Goal: Information Seeking & Learning: Check status

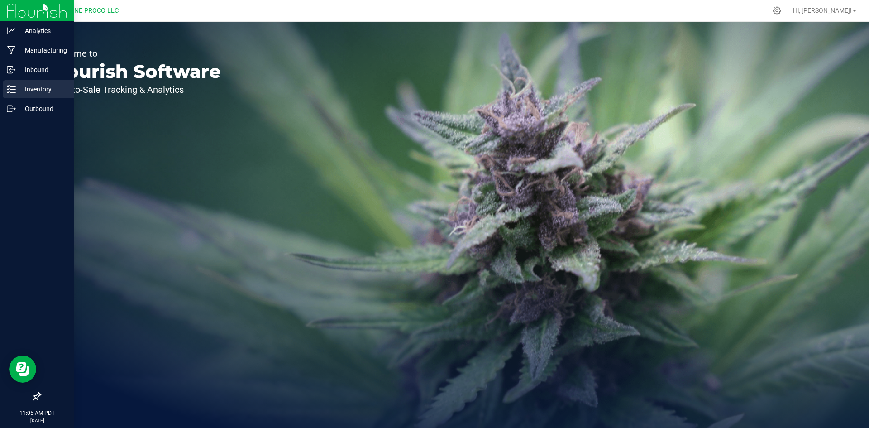
click at [9, 93] on icon at bounding box center [11, 89] width 9 height 9
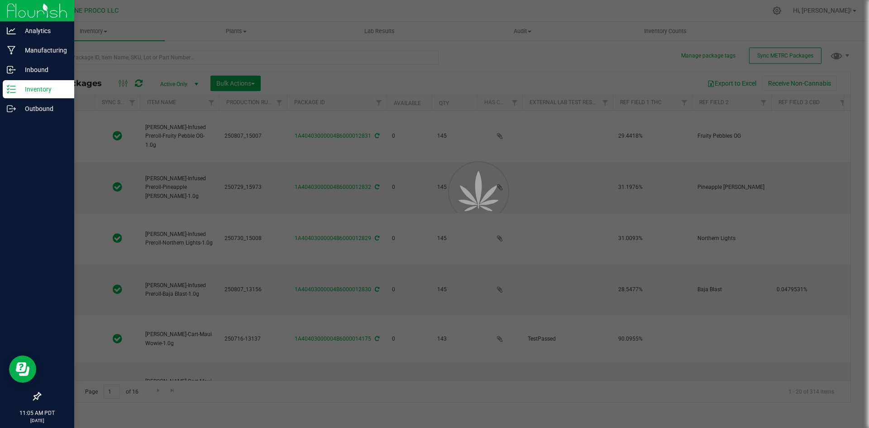
type input "[DATE]"
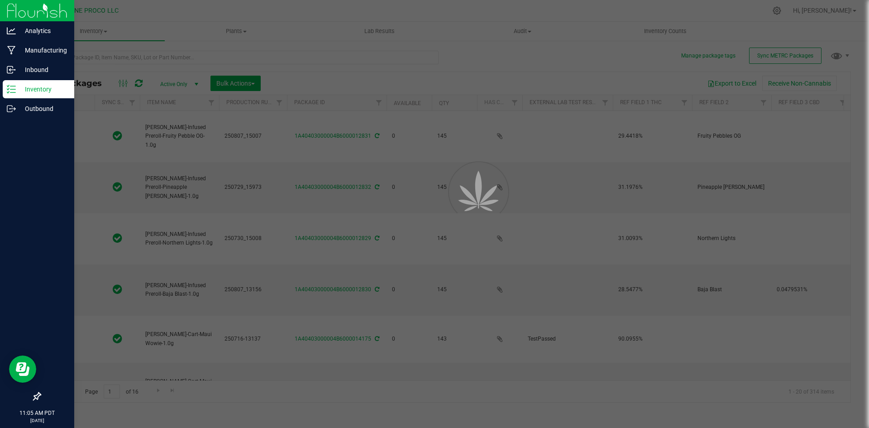
type input "[DATE]"
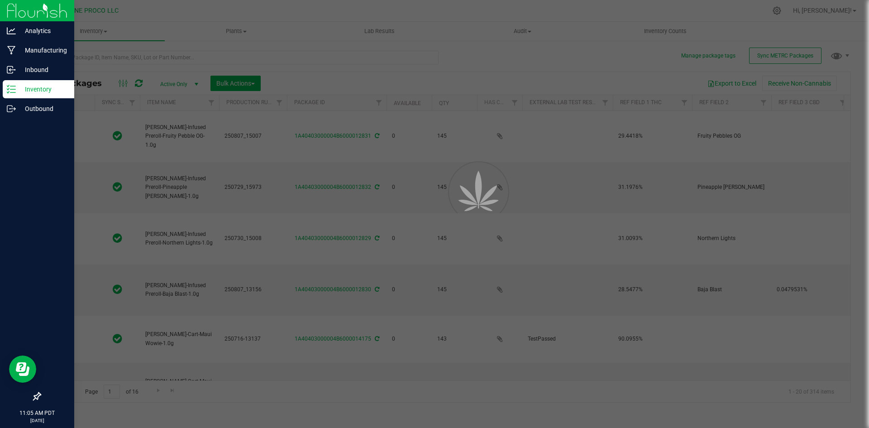
type input "[DATE]"
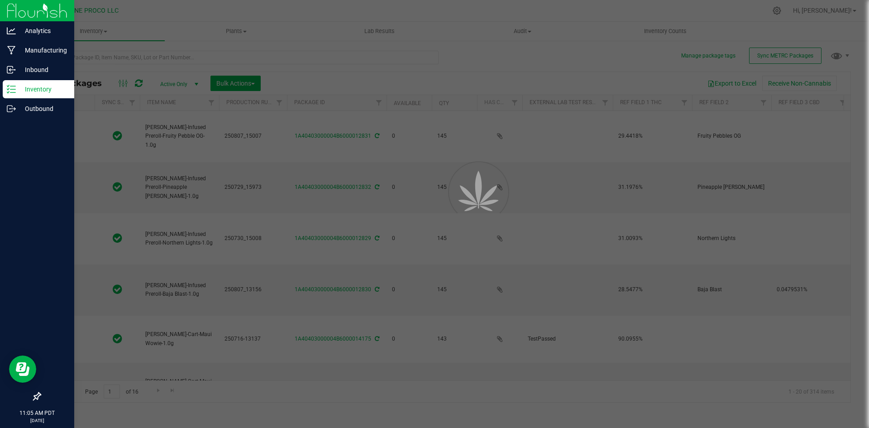
type input "[DATE]"
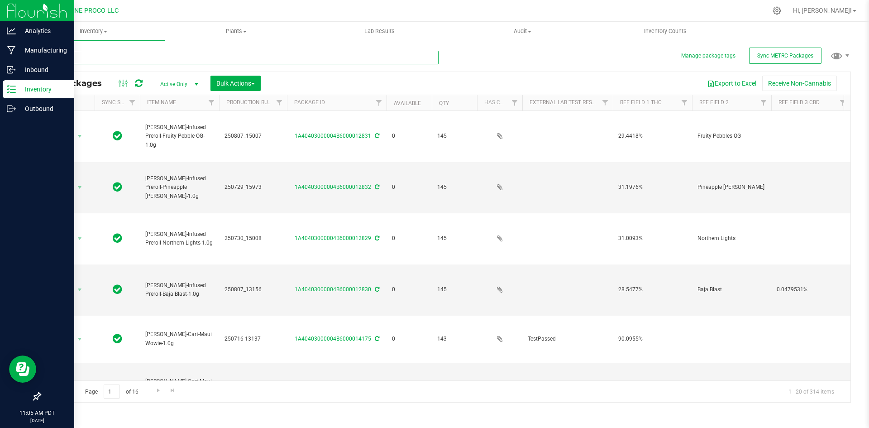
click at [173, 55] on input "text" at bounding box center [239, 58] width 399 height 14
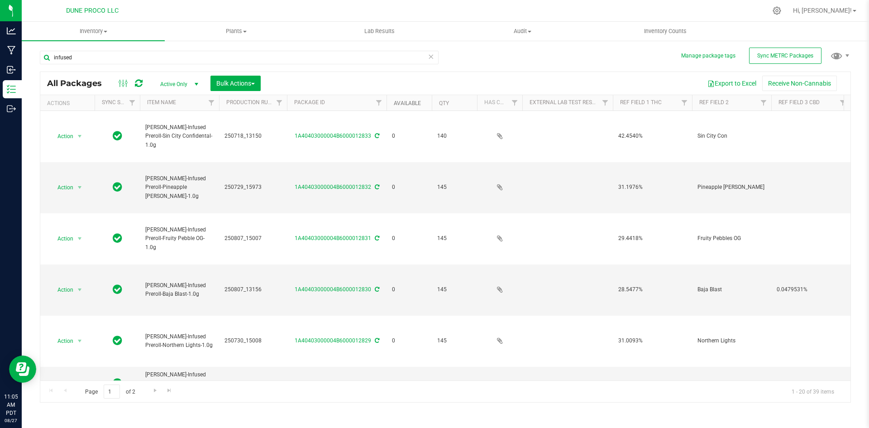
click at [395, 103] on link "Available" at bounding box center [407, 103] width 27 height 6
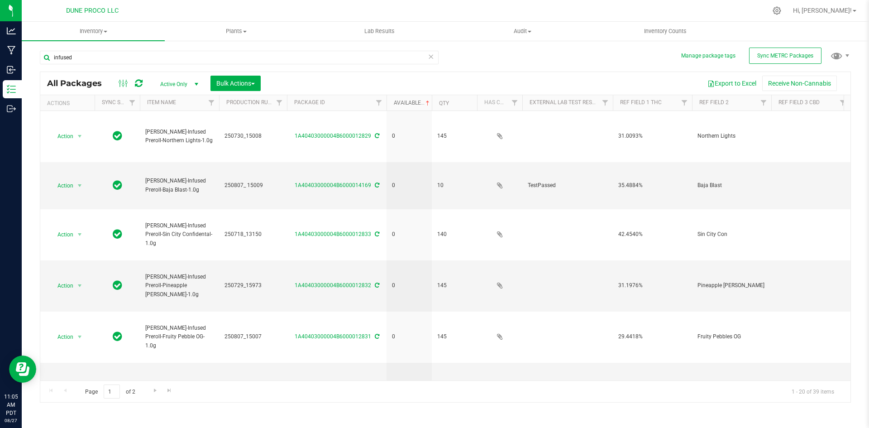
click at [395, 103] on link "Available" at bounding box center [413, 103] width 38 height 6
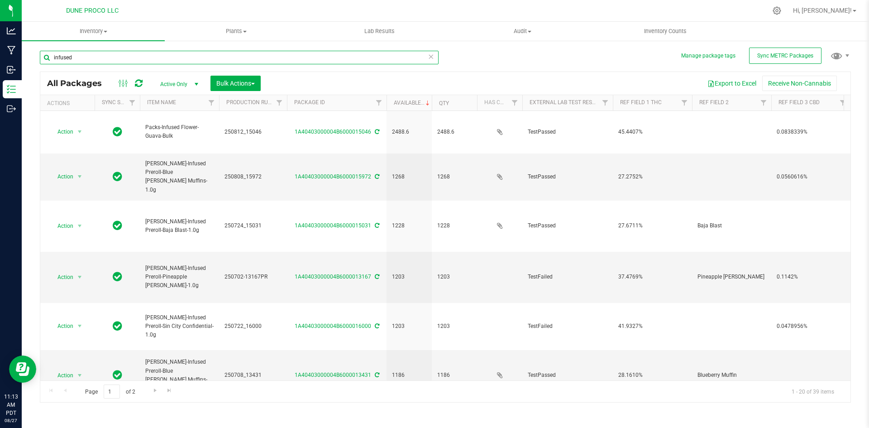
drag, startPoint x: 111, startPoint y: 55, endPoint x: 43, endPoint y: 51, distance: 68.0
click at [43, 51] on input "infused" at bounding box center [239, 58] width 399 height 14
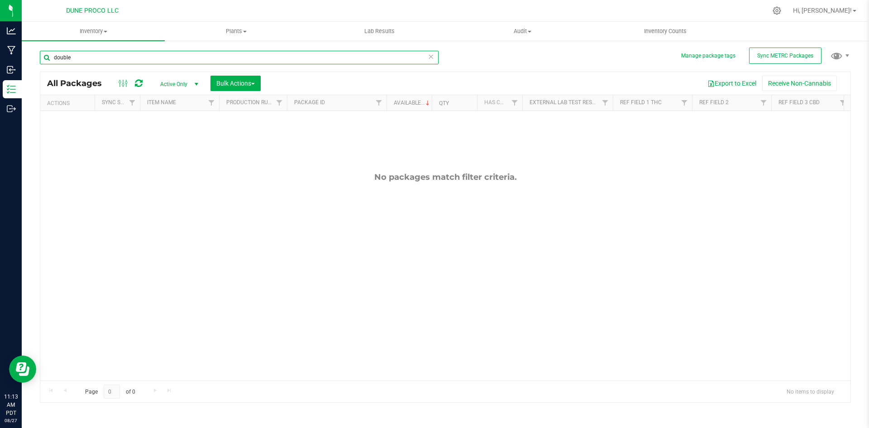
click at [418, 57] on input "double" at bounding box center [239, 58] width 399 height 14
type input "double"
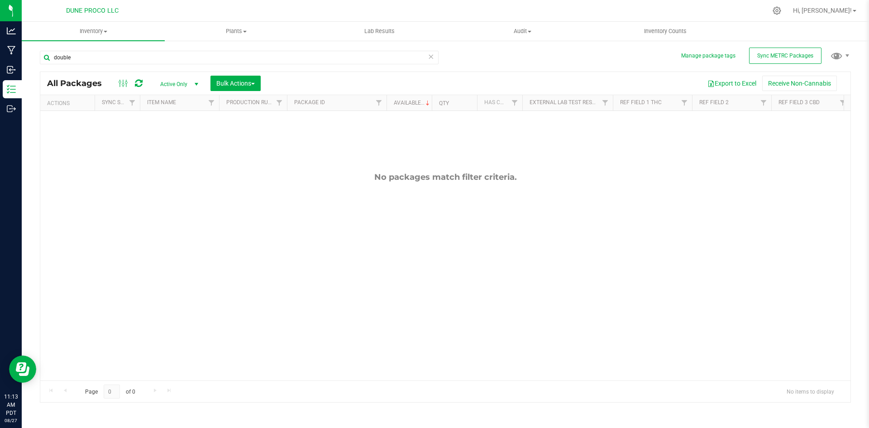
click at [432, 55] on icon at bounding box center [431, 56] width 6 height 11
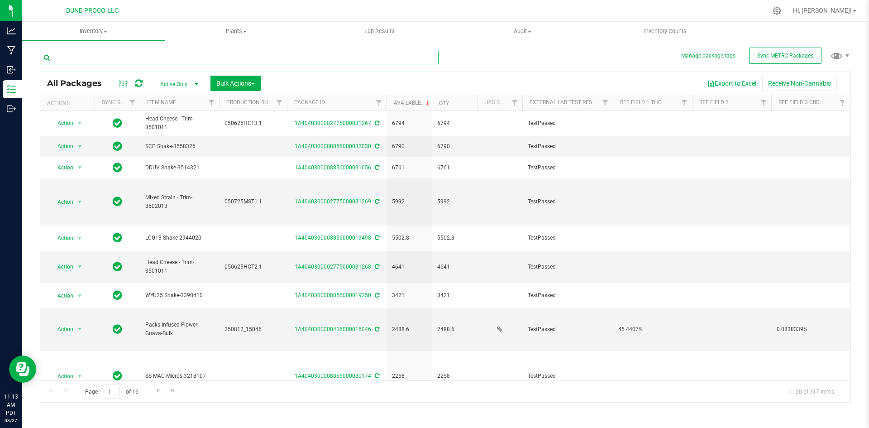
click at [145, 60] on input "text" at bounding box center [239, 58] width 399 height 14
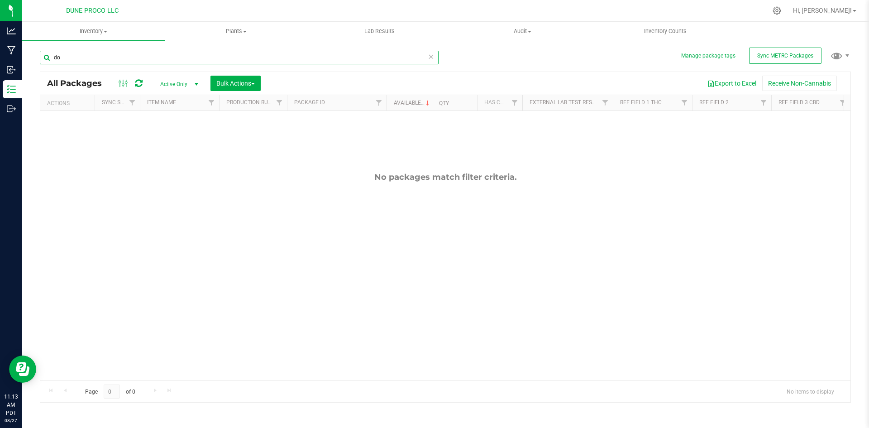
type input "d"
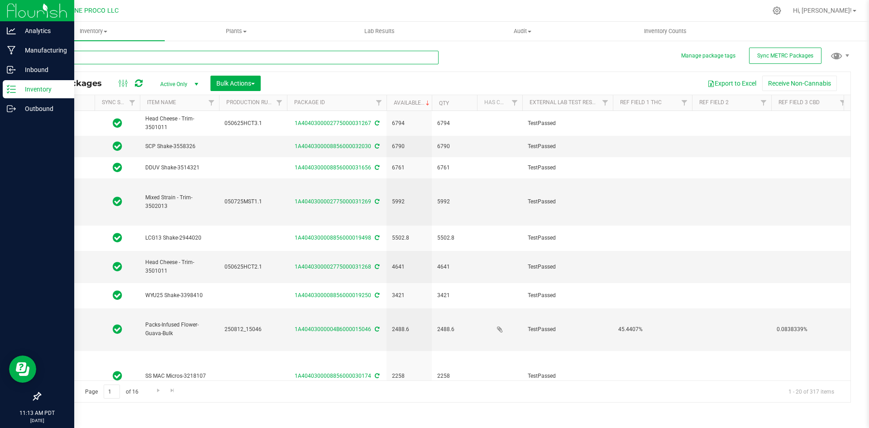
type input "[DATE]"
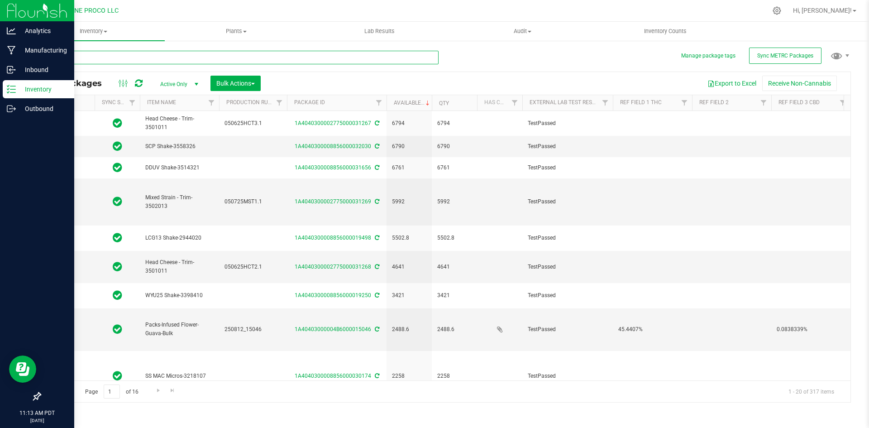
type input "[DATE]"
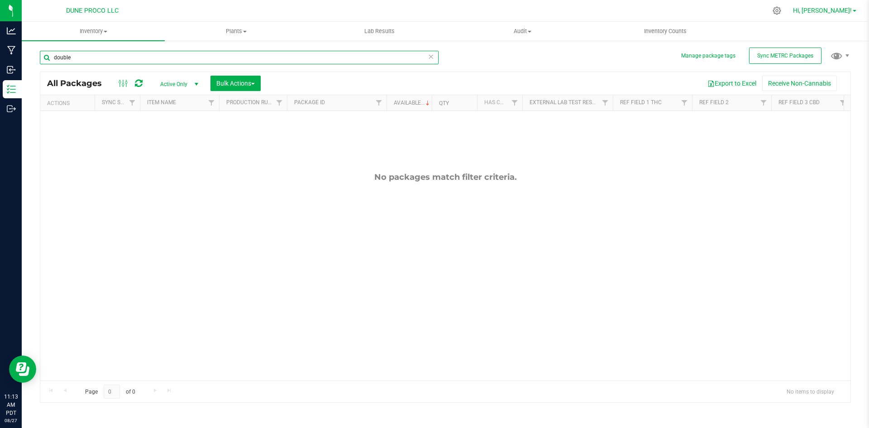
type input "double"
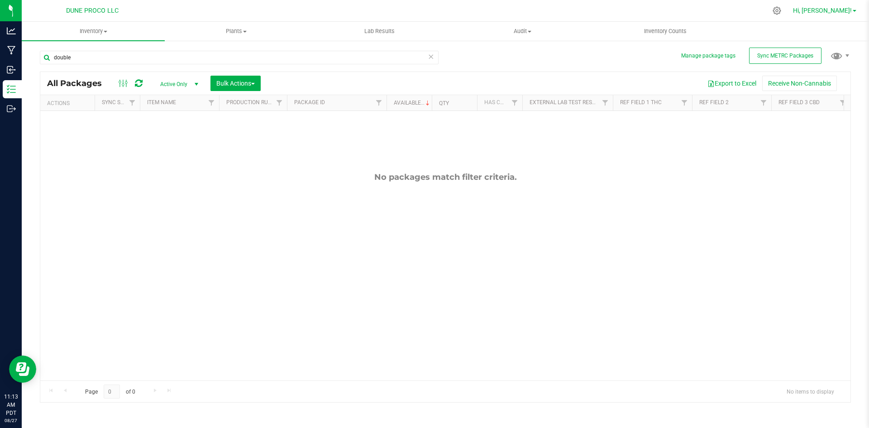
click at [833, 8] on span "Hi, [PERSON_NAME]!" at bounding box center [822, 10] width 59 height 7
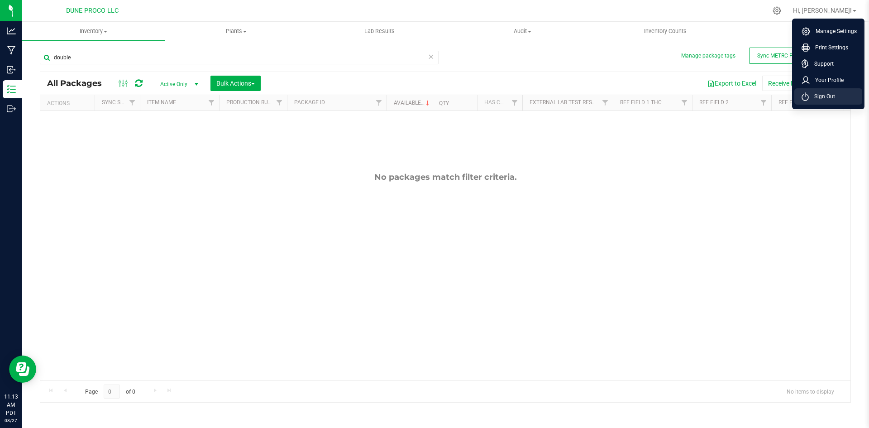
click at [817, 96] on span "Sign Out" at bounding box center [821, 96] width 26 height 9
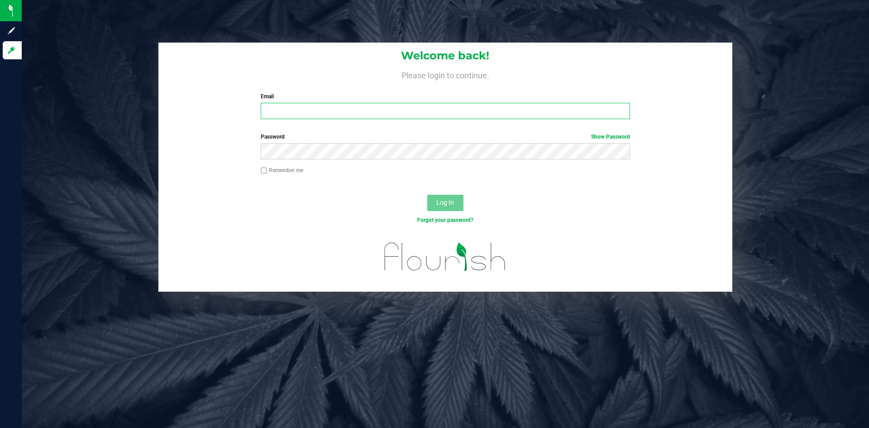
type input "[PERSON_NAME][DOMAIN_NAME][EMAIL_ADDRESS][PERSON_NAME][DOMAIN_NAME]"
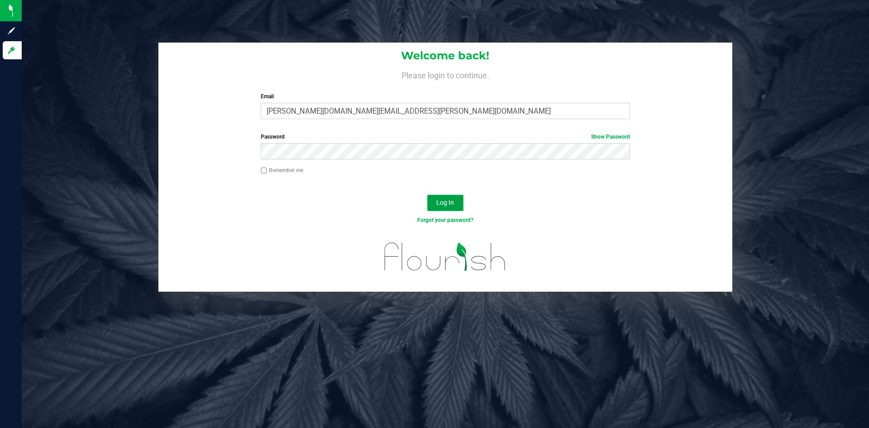
click at [443, 201] on span "Log In" at bounding box center [445, 202] width 18 height 7
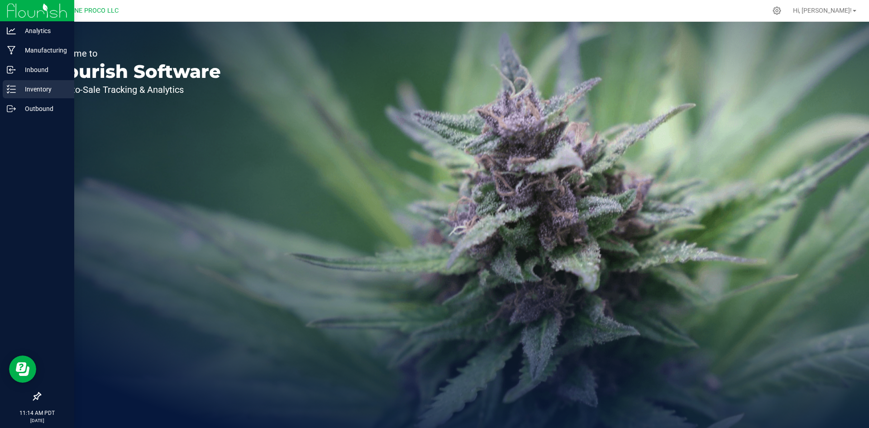
click at [16, 87] on p "Inventory" at bounding box center [43, 89] width 54 height 11
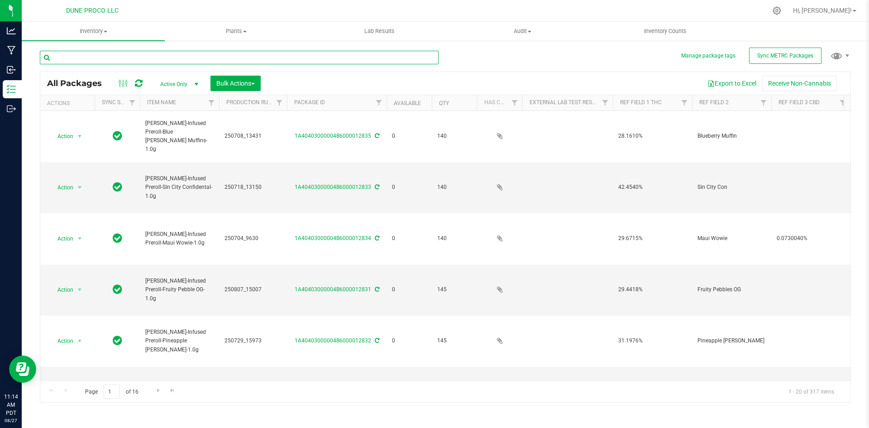
click at [148, 57] on input "text" at bounding box center [239, 58] width 399 height 14
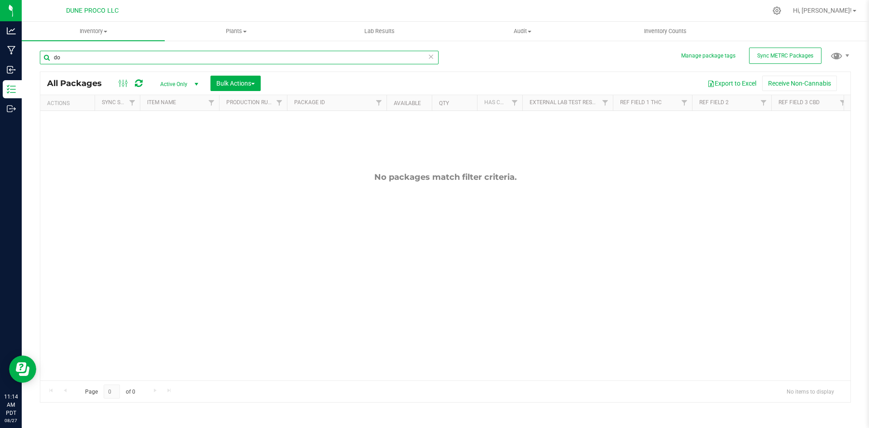
type input "d"
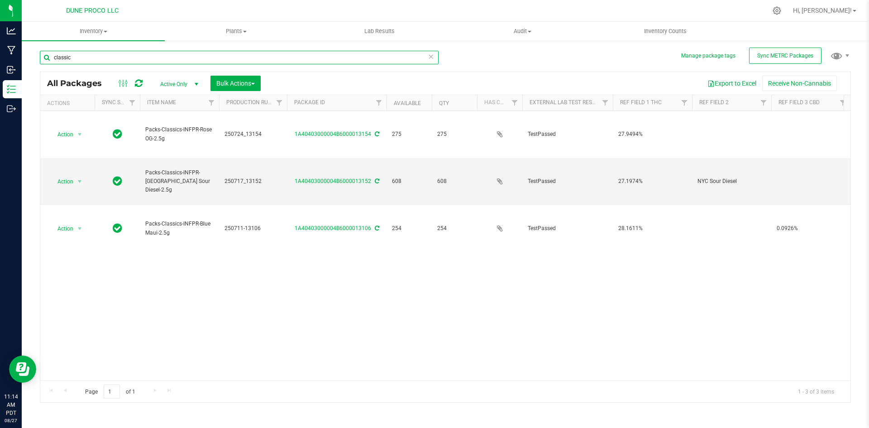
drag, startPoint x: 80, startPoint y: 62, endPoint x: 37, endPoint y: 55, distance: 43.5
click at [37, 55] on div "Manage package tags Sync METRC Packages classic All Packages Active Only Active…" at bounding box center [445, 178] width 847 height 276
type input "g"
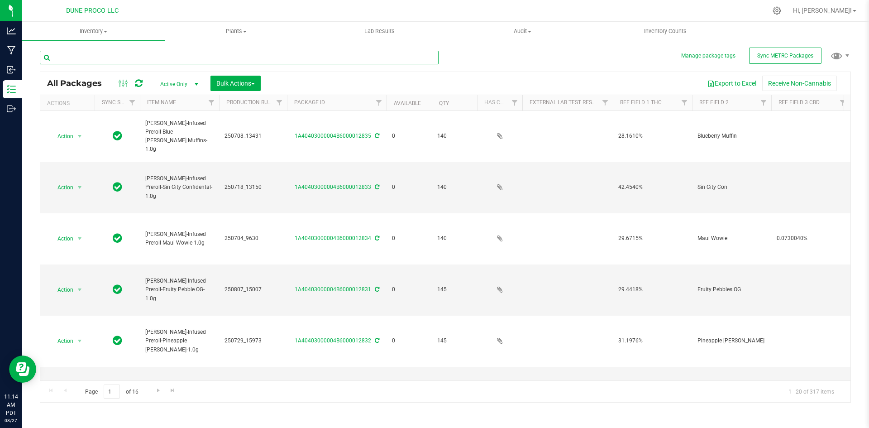
click at [181, 58] on input "text" at bounding box center [239, 58] width 399 height 14
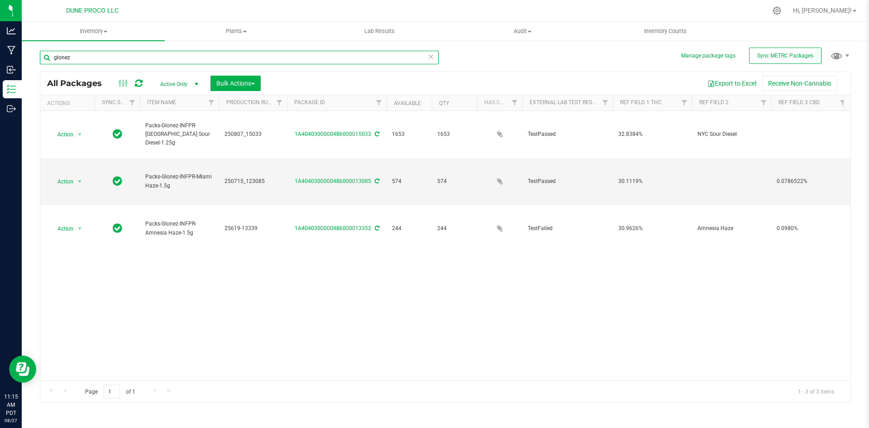
type input "glonez"
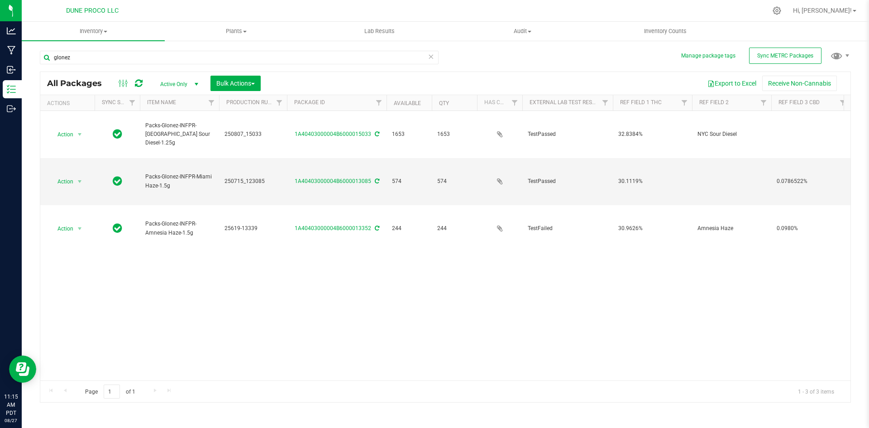
click at [176, 80] on span "Active Only" at bounding box center [177, 84] width 50 height 13
click at [166, 141] on li "All" at bounding box center [176, 139] width 49 height 14
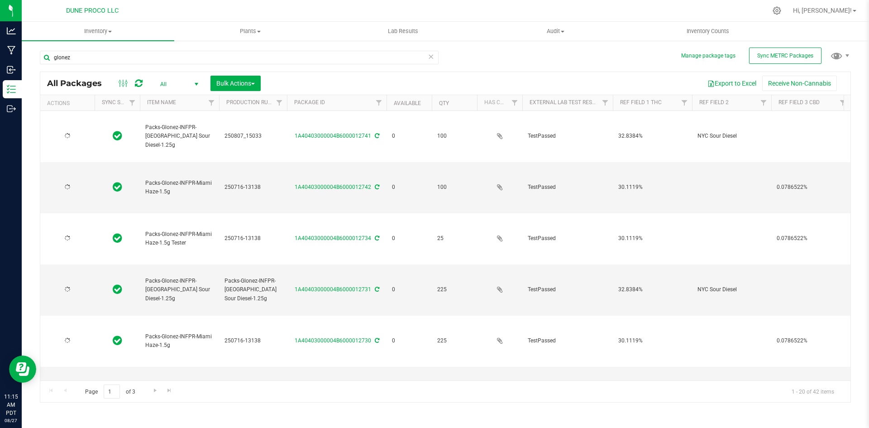
type input "[DATE]"
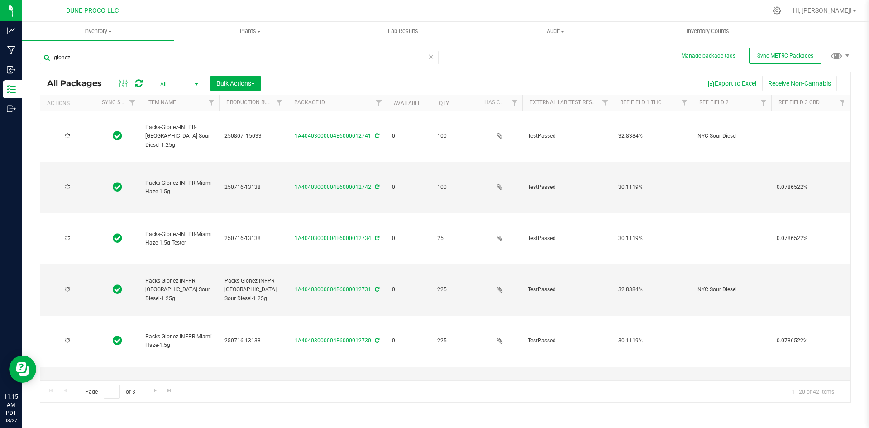
type input "[DATE]"
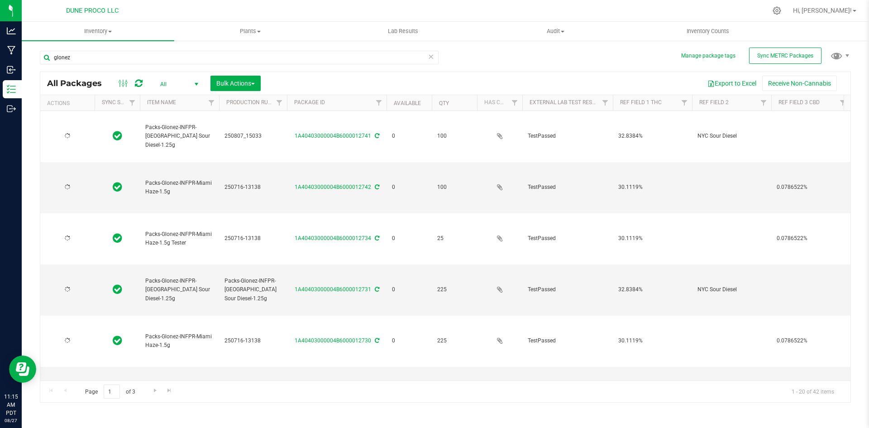
type input "[DATE]"
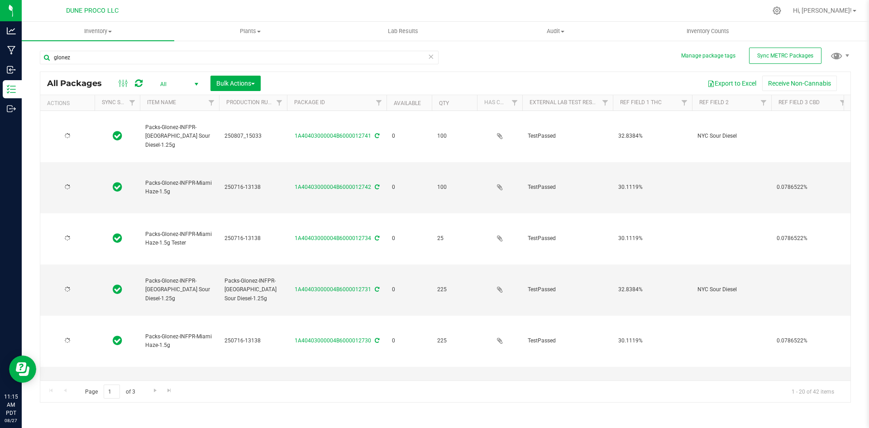
type input "[DATE]"
click at [399, 105] on link "Available" at bounding box center [407, 103] width 27 height 6
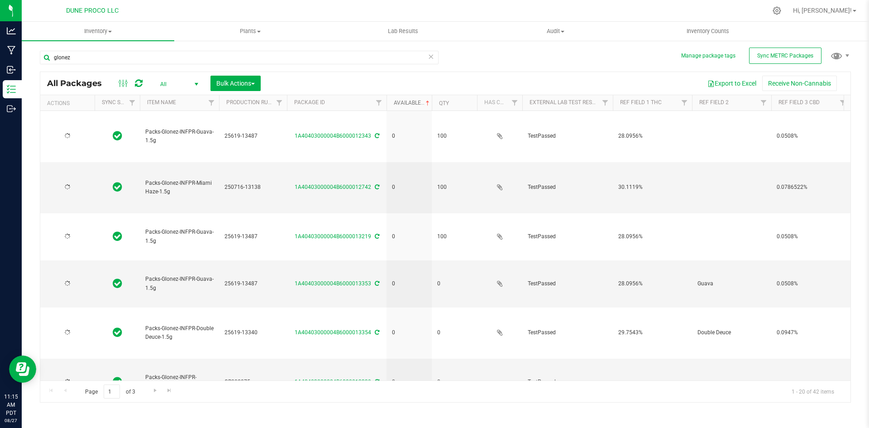
type input "[DATE]"
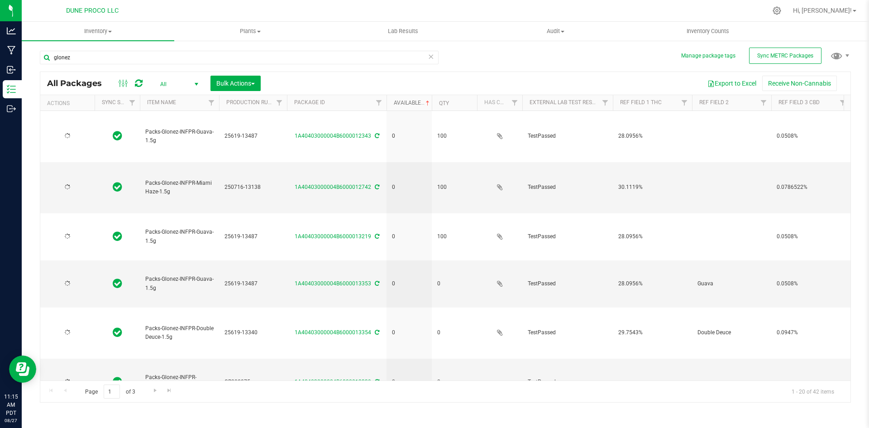
type input "[DATE]"
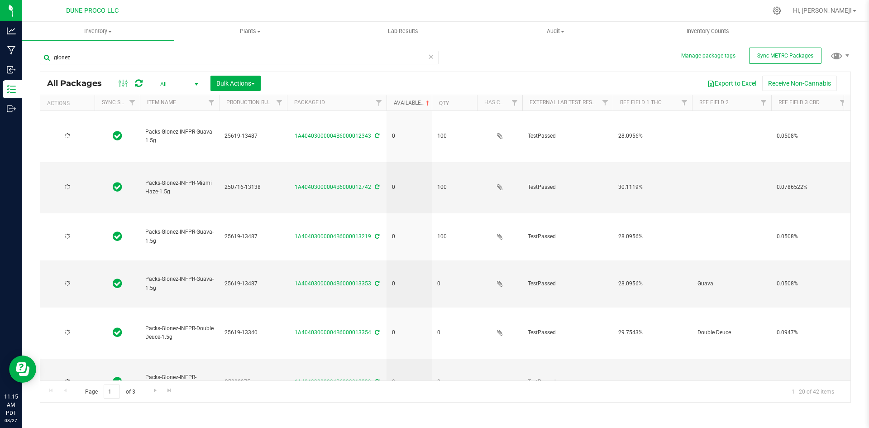
type input "[DATE]"
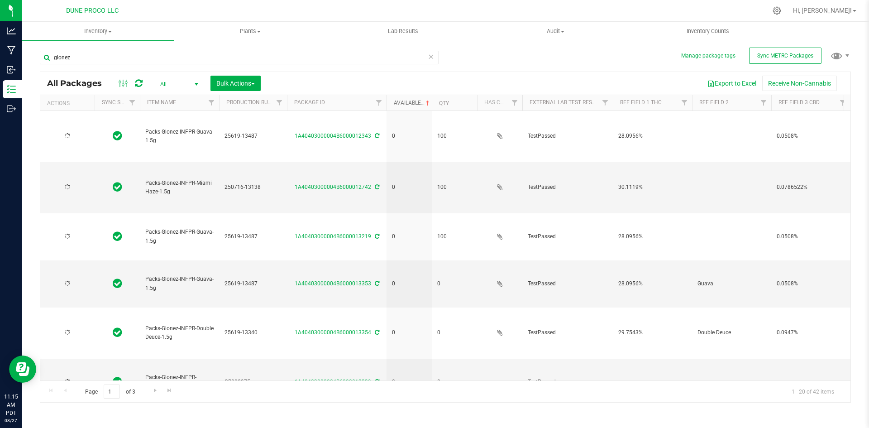
type input "[DATE]"
click at [406, 100] on link "Available" at bounding box center [413, 103] width 38 height 6
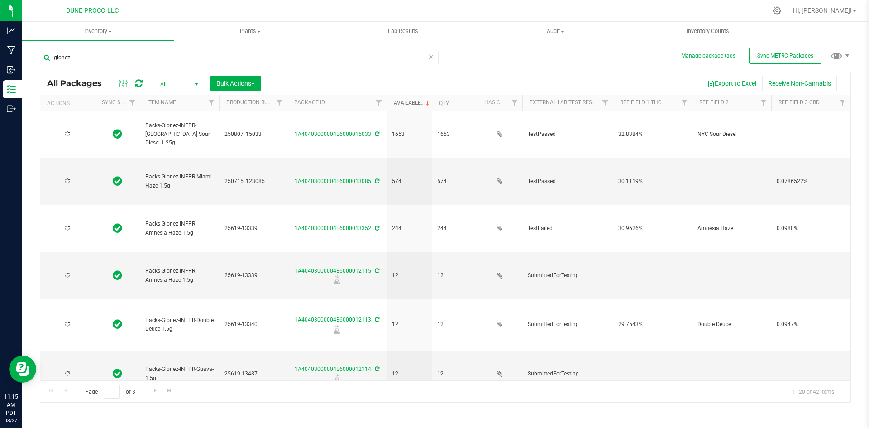
type input "[DATE]"
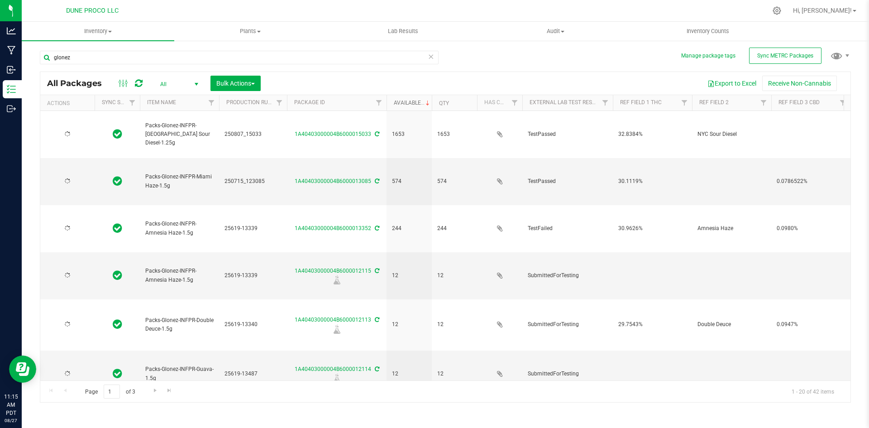
type input "[DATE]"
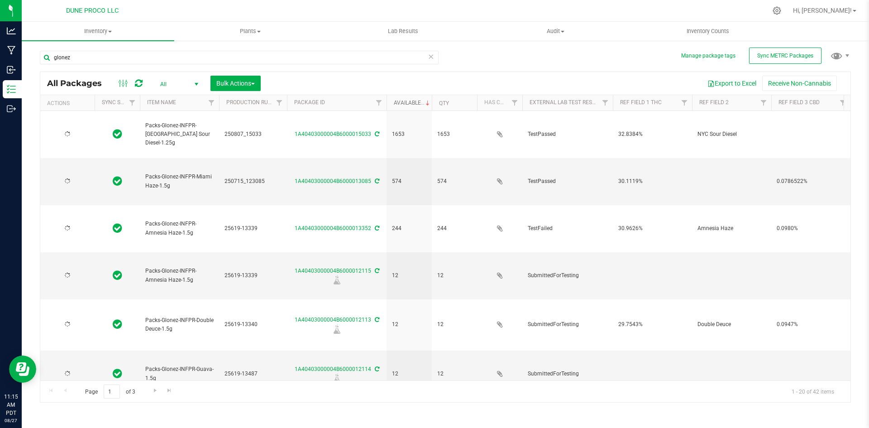
type input "[DATE]"
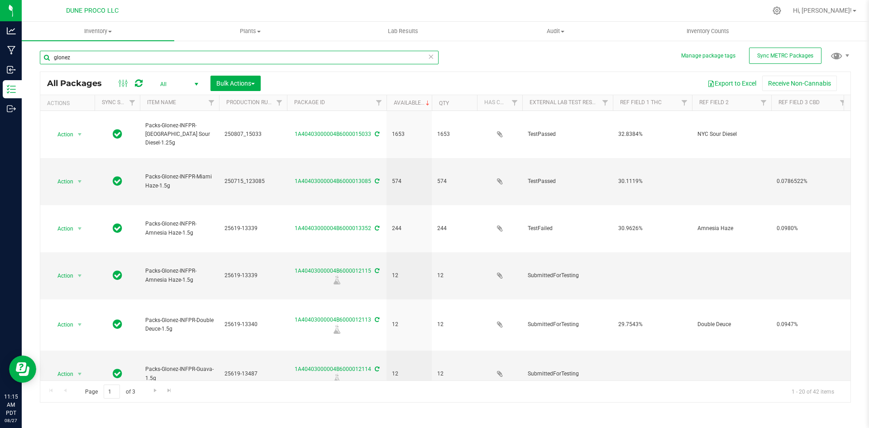
click at [107, 60] on input "glonez" at bounding box center [239, 58] width 399 height 14
type input "glone"
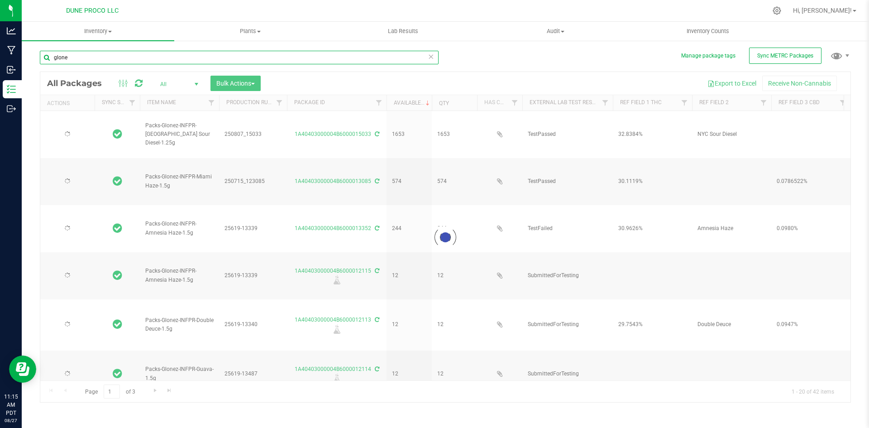
type input "[DATE]"
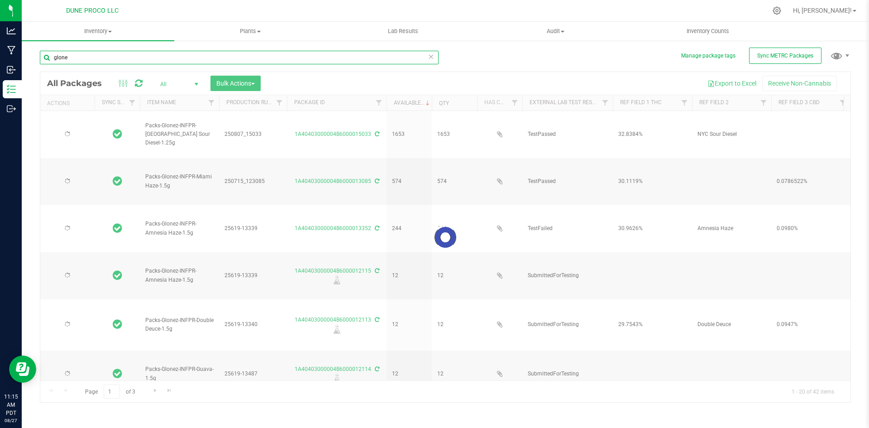
type input "[DATE]"
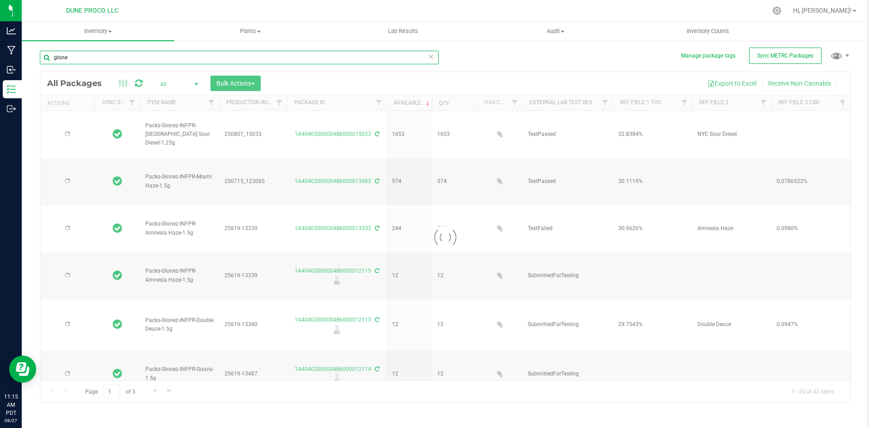
type input "[DATE]"
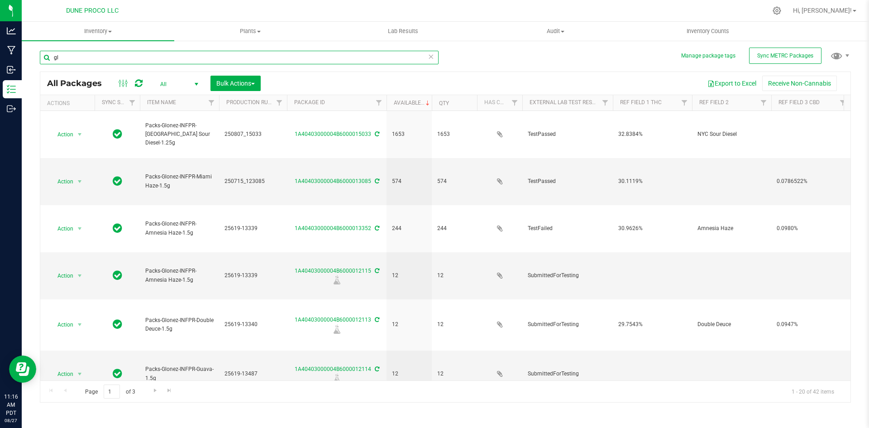
type input "g"
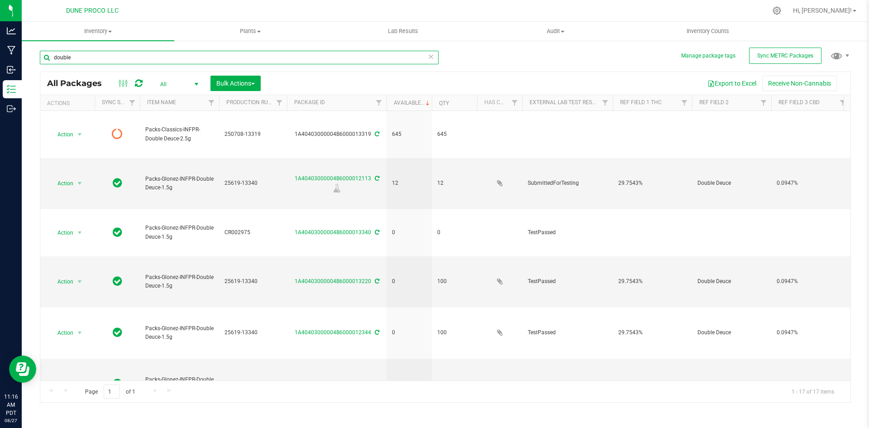
type input "double"
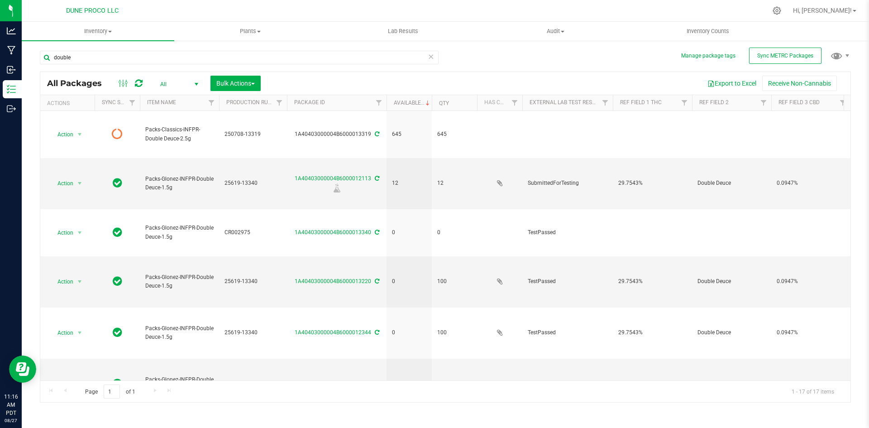
click at [431, 57] on icon at bounding box center [431, 56] width 6 height 11
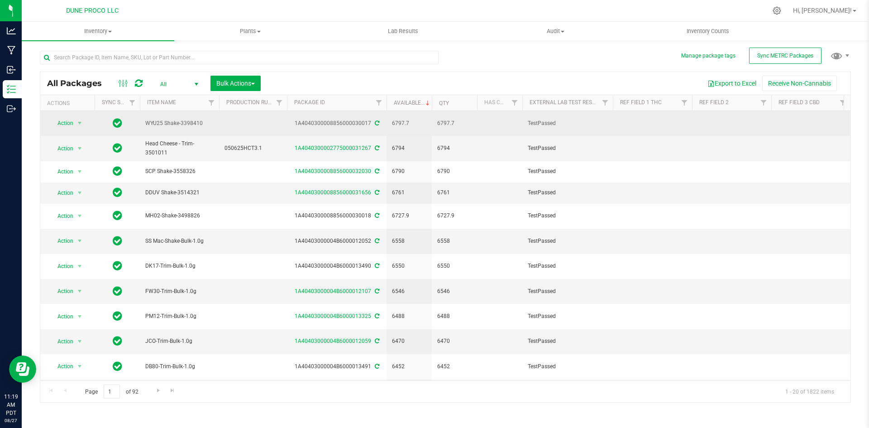
click at [375, 122] on icon at bounding box center [377, 122] width 5 height 5
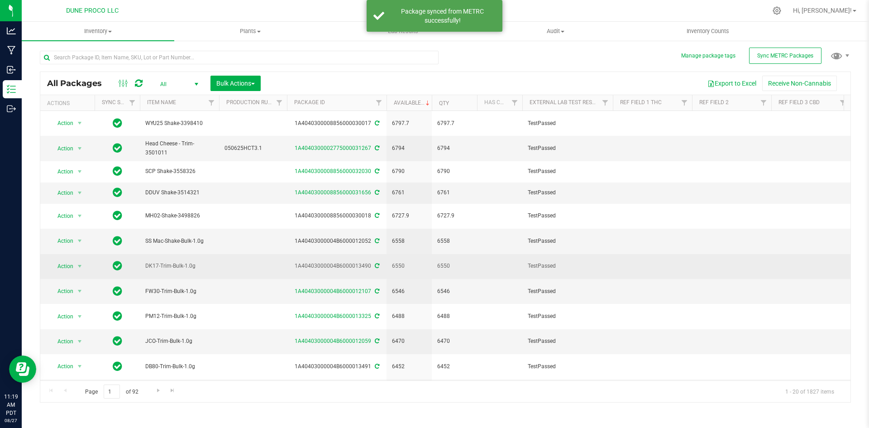
click at [376, 264] on icon at bounding box center [377, 265] width 5 height 5
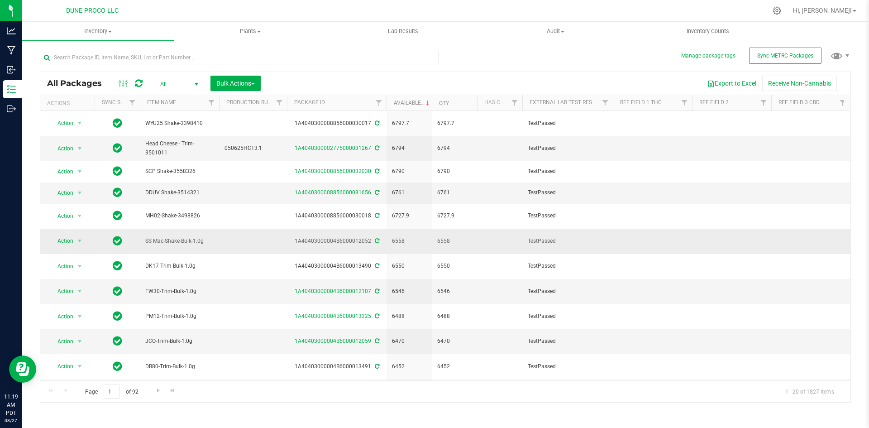
click at [378, 241] on div "1A40403000004B6000012052" at bounding box center [336, 241] width 102 height 9
click at [71, 58] on input "text" at bounding box center [239, 58] width 399 height 14
click at [840, 8] on span "Hi, [PERSON_NAME]!" at bounding box center [822, 10] width 59 height 7
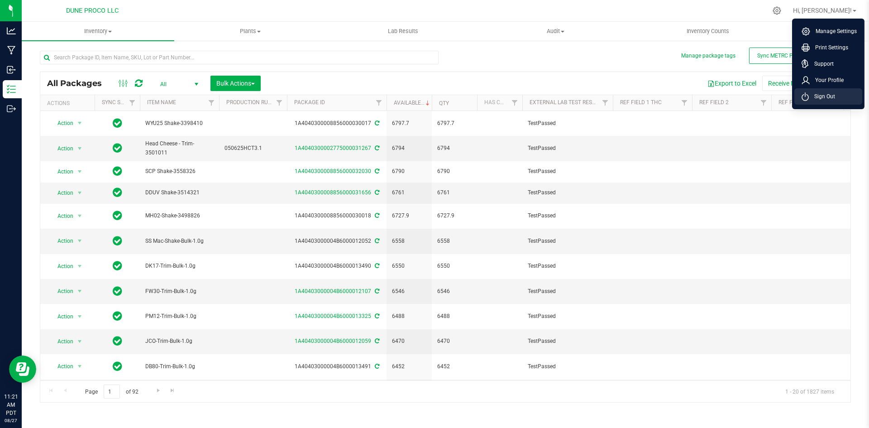
click at [809, 98] on span "Sign Out" at bounding box center [821, 96] width 26 height 9
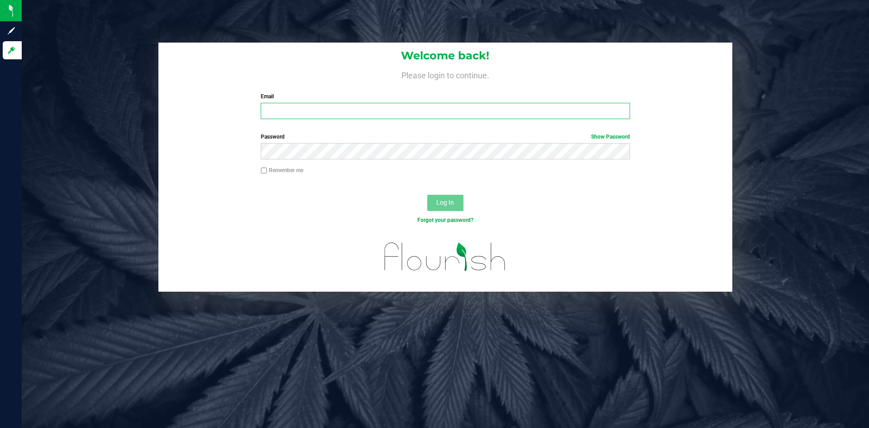
type input "[PERSON_NAME][DOMAIN_NAME][EMAIL_ADDRESS][PERSON_NAME][DOMAIN_NAME]"
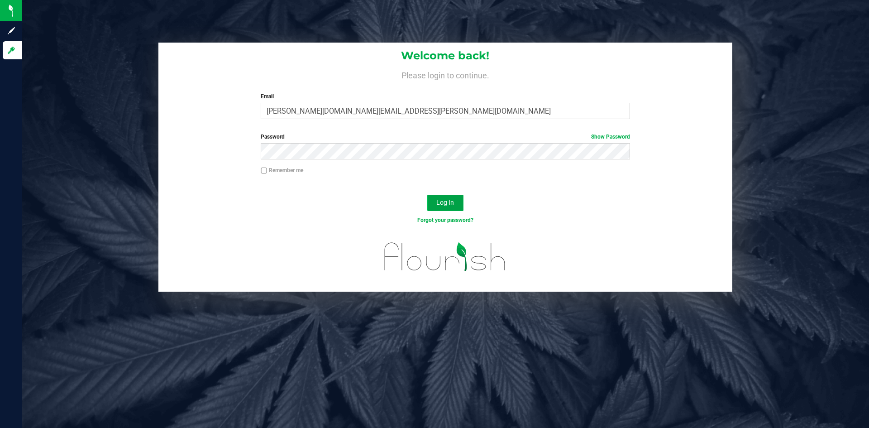
click at [435, 197] on button "Log In" at bounding box center [445, 203] width 36 height 16
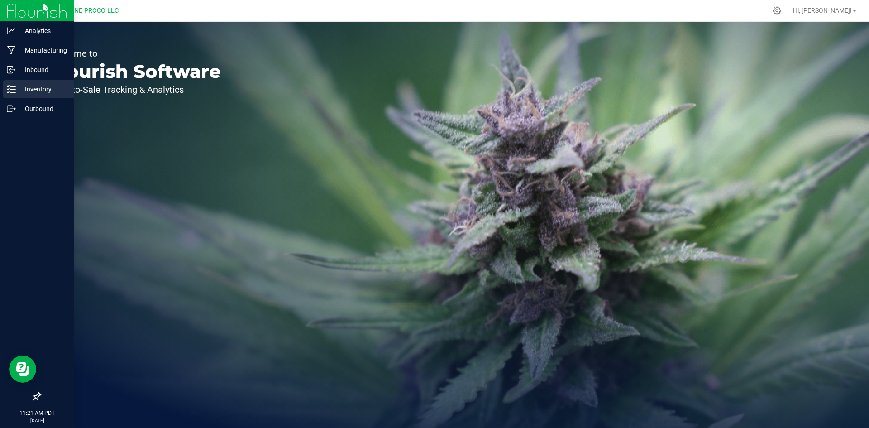
click at [19, 88] on p "Inventory" at bounding box center [43, 89] width 54 height 11
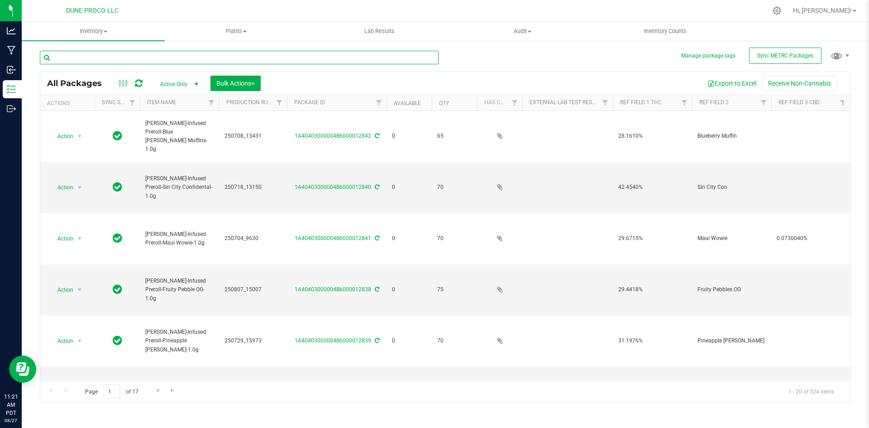
click at [175, 55] on input "text" at bounding box center [239, 58] width 399 height 14
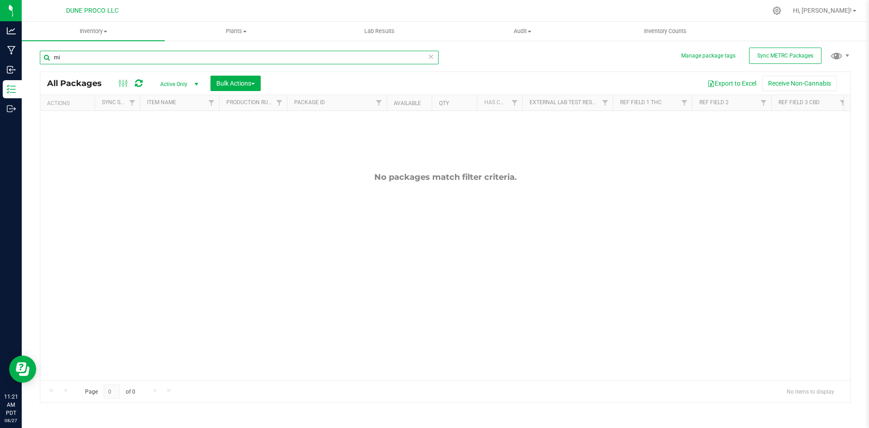
type input "m"
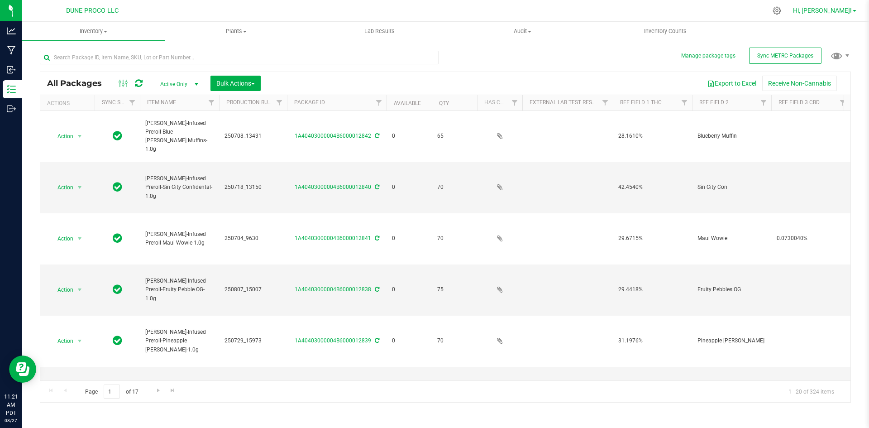
click at [851, 8] on span "Hi, [PERSON_NAME]!" at bounding box center [822, 10] width 59 height 7
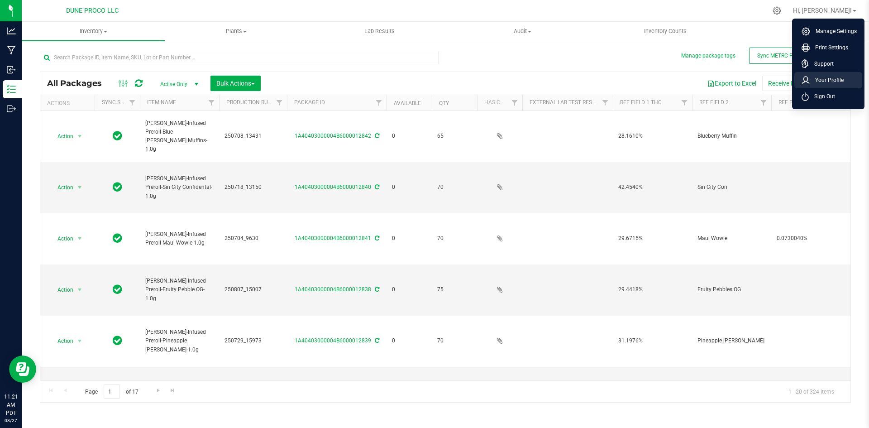
click at [828, 84] on span "Your Profile" at bounding box center [826, 80] width 34 height 9
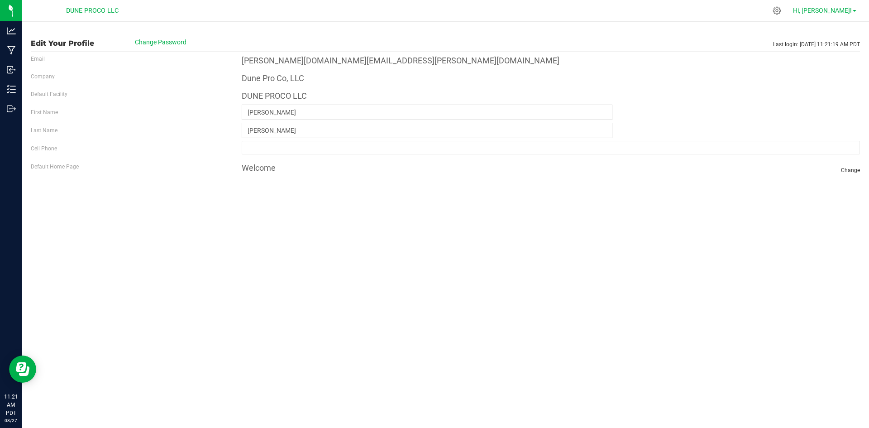
click at [839, 12] on span "Hi, [PERSON_NAME]!" at bounding box center [822, 10] width 59 height 7
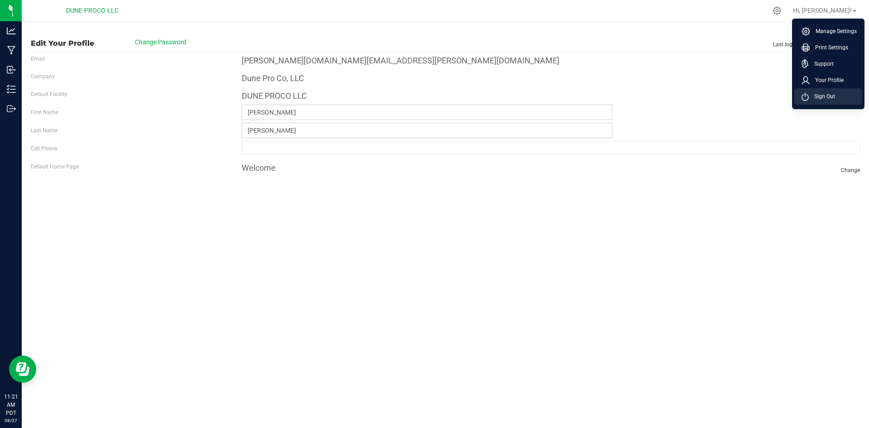
click at [831, 94] on span "Sign Out" at bounding box center [821, 96] width 26 height 9
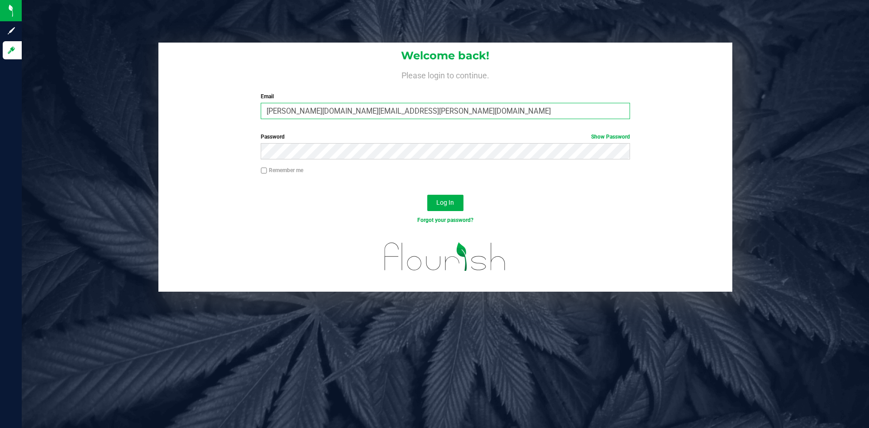
click at [321, 114] on input "[PERSON_NAME][DOMAIN_NAME][EMAIL_ADDRESS][PERSON_NAME][DOMAIN_NAME]" at bounding box center [445, 111] width 369 height 16
type input "[PERSON_NAME][EMAIL_ADDRESS][PERSON_NAME][DOMAIN_NAME]"
click at [427, 195] on button "Log In" at bounding box center [445, 203] width 36 height 16
